Goal: Task Accomplishment & Management: Manage account settings

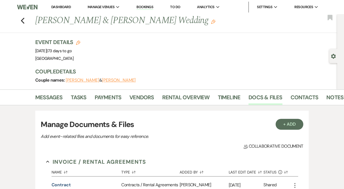
click at [23, 21] on use "button" at bounding box center [23, 21] width 4 height 6
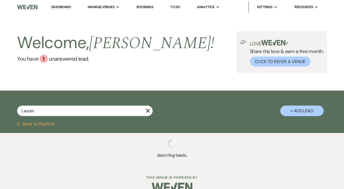
select select "8"
select select "11"
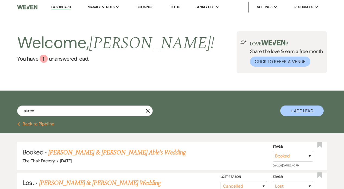
click at [147, 110] on icon "X" at bounding box center [148, 110] width 4 height 4
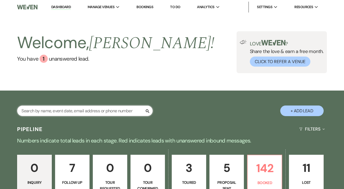
click at [136, 111] on input "text" at bounding box center [85, 110] width 136 height 11
type input "[PERSON_NAME]"
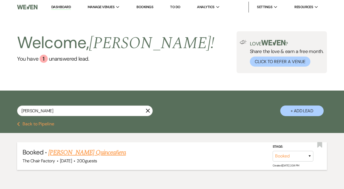
click at [98, 152] on link "[PERSON_NAME] Quinceañera" at bounding box center [87, 152] width 78 height 10
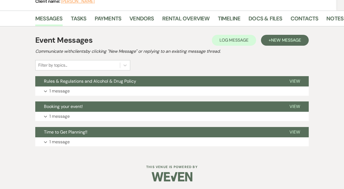
scroll to position [78, 0]
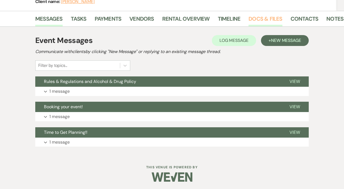
click at [259, 20] on link "Docs & Files" at bounding box center [265, 20] width 34 height 12
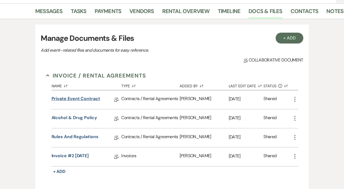
scroll to position [87, 0]
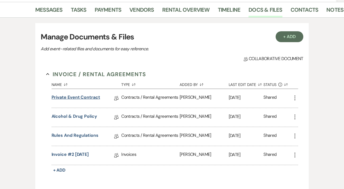
click at [85, 96] on link "Private Event Contract" at bounding box center [76, 98] width 49 height 8
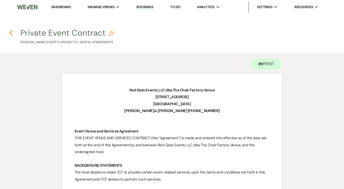
click at [11, 32] on icon "Previous" at bounding box center [11, 33] width 4 height 7
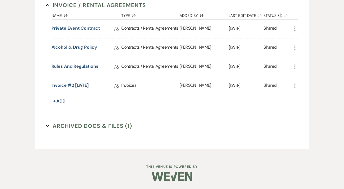
scroll to position [156, 0]
click at [81, 86] on link "Invoice #2 [DATE]" at bounding box center [70, 86] width 37 height 8
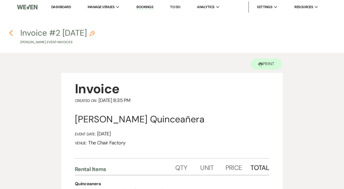
click at [12, 34] on icon "Previous" at bounding box center [11, 33] width 4 height 7
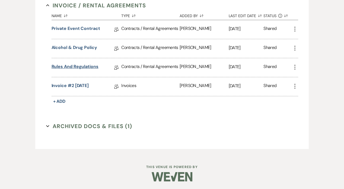
click at [76, 66] on link "Rules and Regulations" at bounding box center [75, 67] width 47 height 8
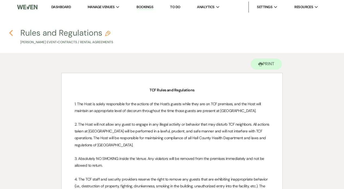
click at [11, 34] on use "button" at bounding box center [11, 33] width 4 height 6
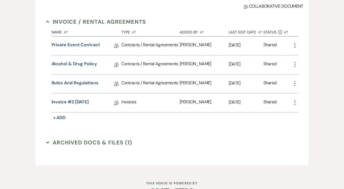
scroll to position [139, 0]
click at [79, 44] on link "Private Event Contract" at bounding box center [76, 46] width 49 height 8
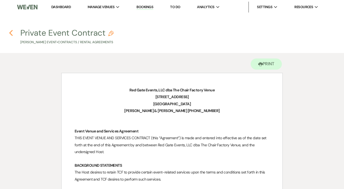
click at [11, 33] on icon "Previous" at bounding box center [11, 33] width 4 height 7
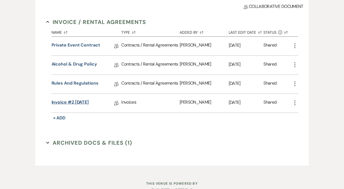
click at [68, 101] on link "Invoice #2 [DATE]" at bounding box center [70, 103] width 37 height 8
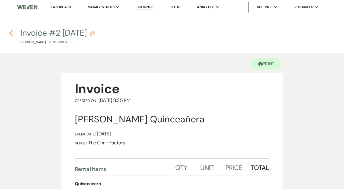
click at [11, 32] on icon "Previous" at bounding box center [11, 33] width 4 height 7
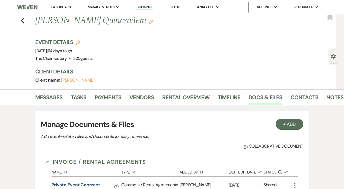
scroll to position [139, 0]
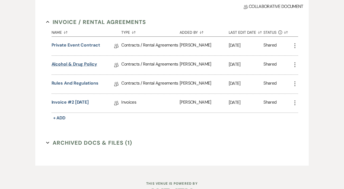
click at [66, 63] on link "Alcohol & Drug Policy" at bounding box center [75, 65] width 46 height 8
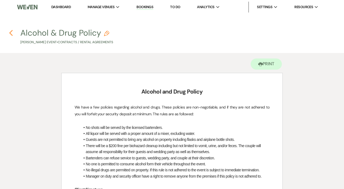
click at [11, 34] on icon "Previous" at bounding box center [11, 33] width 4 height 7
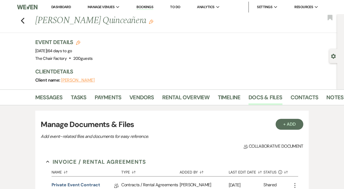
scroll to position [139, 0]
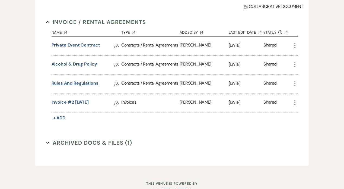
click at [84, 82] on link "Rules and Regulations" at bounding box center [75, 84] width 47 height 8
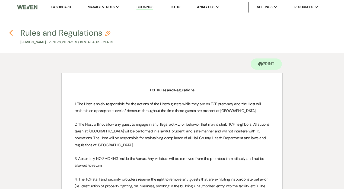
click at [11, 32] on icon "Previous" at bounding box center [11, 33] width 4 height 7
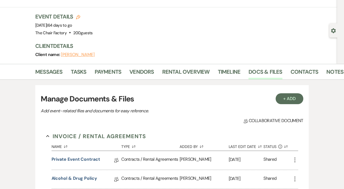
scroll to position [26, 0]
click at [192, 70] on link "Rental Overview" at bounding box center [185, 73] width 47 height 12
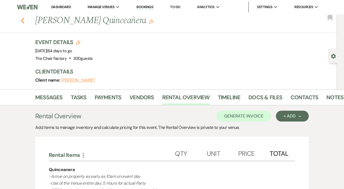
click at [23, 21] on icon "Previous" at bounding box center [23, 20] width 4 height 7
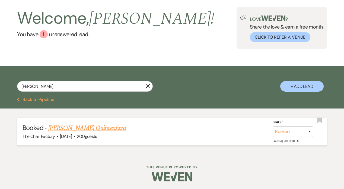
scroll to position [24, 0]
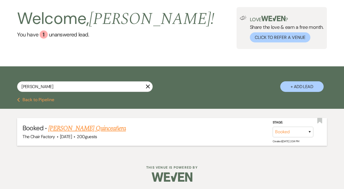
click at [85, 127] on link "[PERSON_NAME] Quinceañera" at bounding box center [87, 128] width 78 height 10
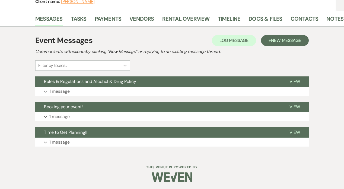
scroll to position [65, 0]
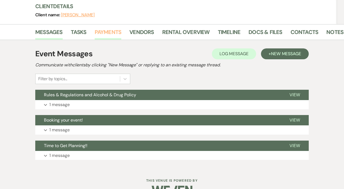
click at [111, 33] on link "Payments" at bounding box center [108, 34] width 27 height 12
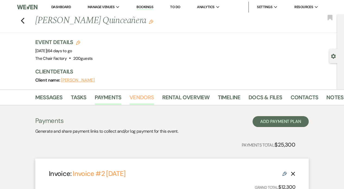
click at [145, 96] on link "Vendors" at bounding box center [141, 99] width 24 height 12
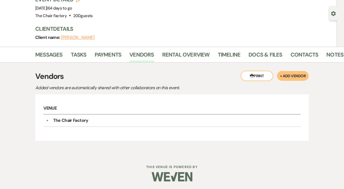
scroll to position [42, 0]
click at [77, 119] on div "The Chair Factory" at bounding box center [70, 120] width 35 height 7
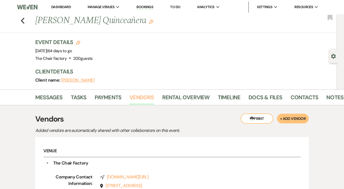
scroll to position [0, 0]
click at [227, 95] on link "Timeline" at bounding box center [229, 99] width 23 height 12
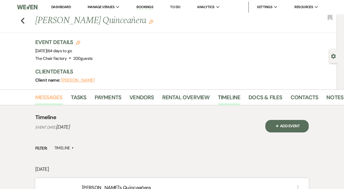
click at [57, 97] on link "Messages" at bounding box center [48, 99] width 27 height 12
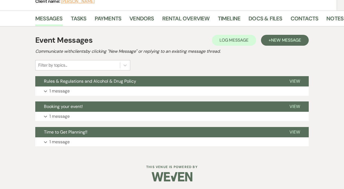
scroll to position [78, 0]
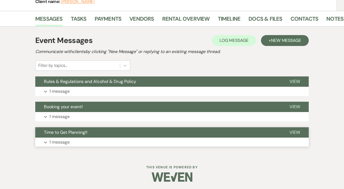
click at [60, 141] on p "1 message" at bounding box center [59, 141] width 20 height 7
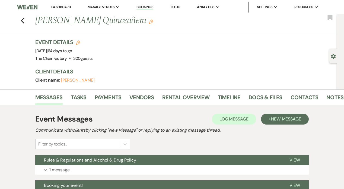
scroll to position [0, 0]
click at [47, 96] on link "Messages" at bounding box center [48, 99] width 27 height 12
click at [203, 96] on link "Rental Overview" at bounding box center [185, 99] width 47 height 12
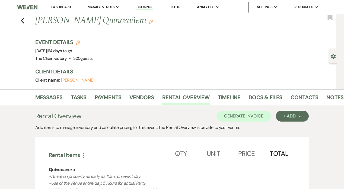
click at [69, 79] on button "[PERSON_NAME]" at bounding box center [78, 80] width 34 height 4
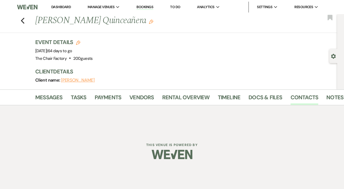
select select "1"
select select "text"
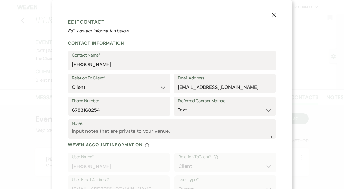
click at [275, 15] on icon "X" at bounding box center [273, 14] width 5 height 5
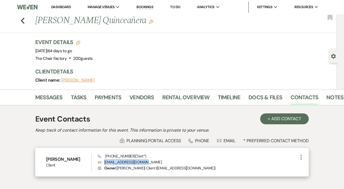
drag, startPoint x: 104, startPoint y: 162, endPoint x: 152, endPoint y: 160, distance: 47.5
click at [152, 160] on p "Envelope [EMAIL_ADDRESS][DOMAIN_NAME]" at bounding box center [198, 162] width 200 height 6
copy p "[EMAIL_ADDRESS][DOMAIN_NAME]"
